Goal: Navigation & Orientation: Find specific page/section

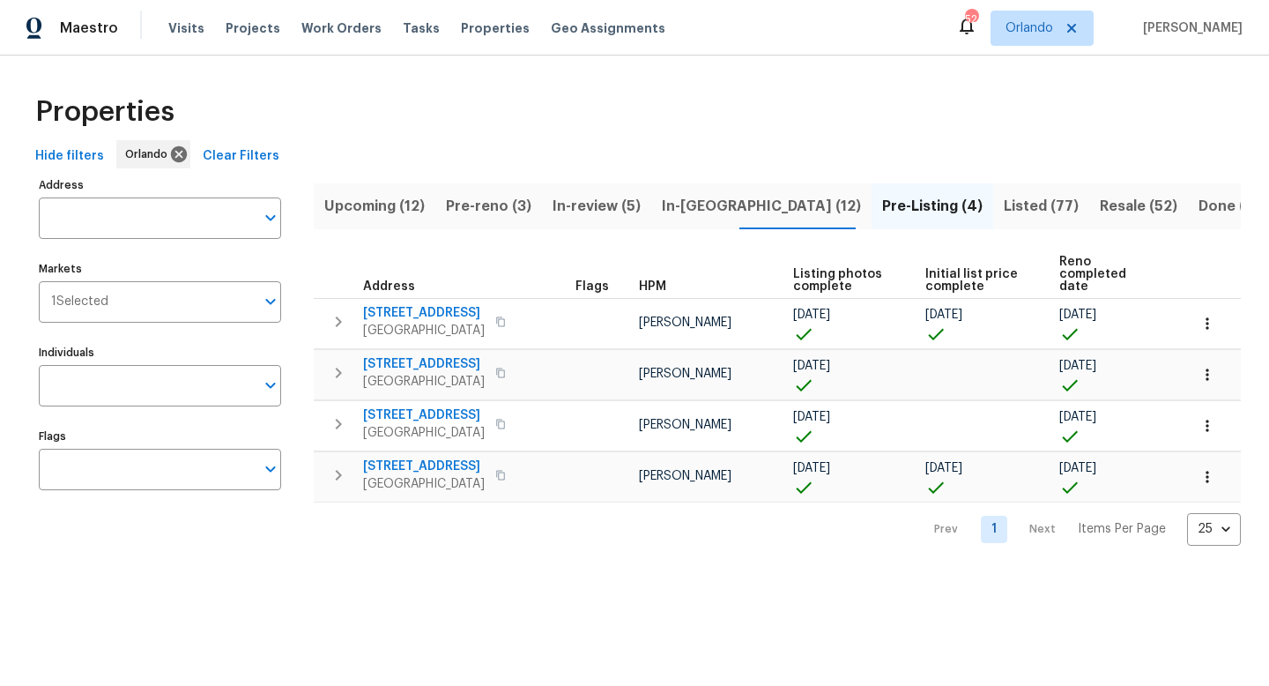
click at [693, 208] on span "In-reno (12)" at bounding box center [761, 206] width 199 height 25
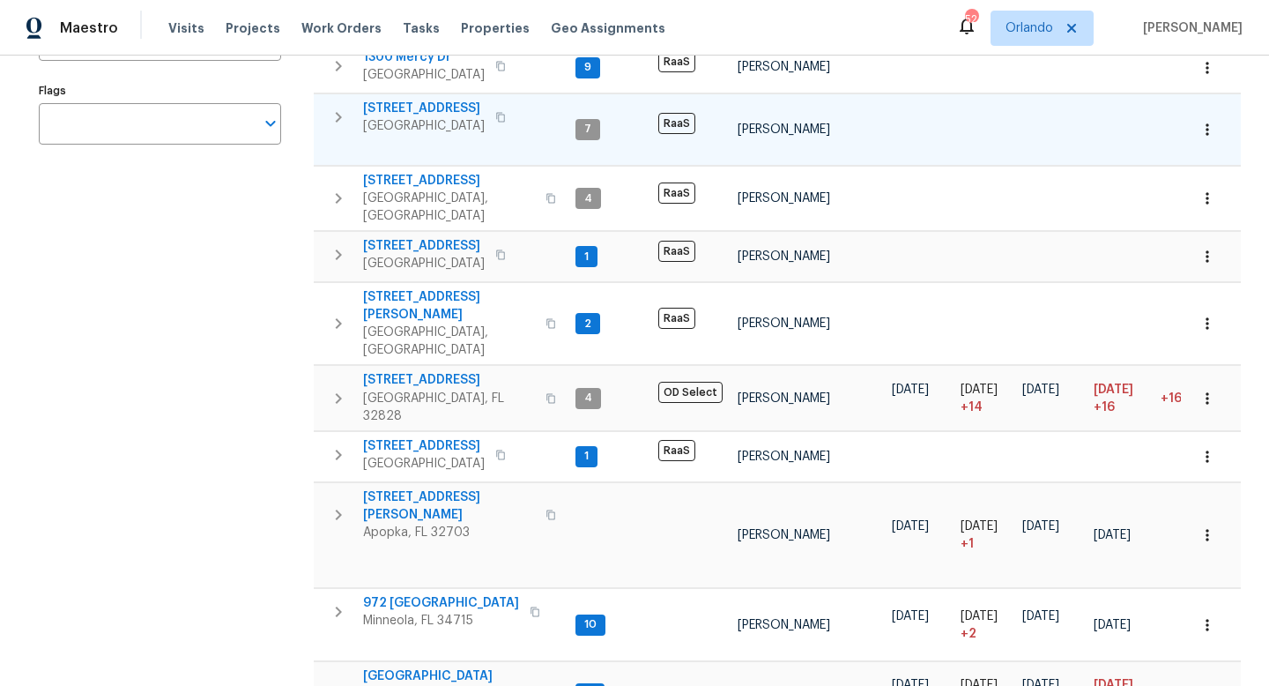
scroll to position [375, 0]
